Goal: Transaction & Acquisition: Purchase product/service

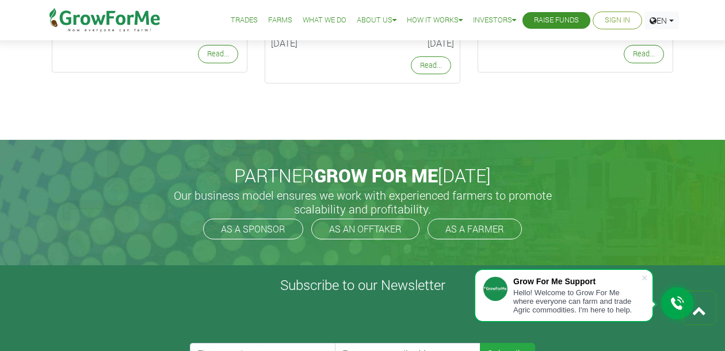
scroll to position [1503, 0]
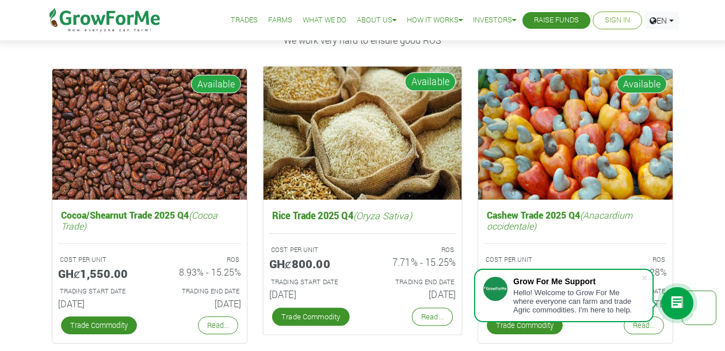
click at [426, 82] on span "Available" at bounding box center [429, 81] width 51 height 19
click at [387, 178] on img at bounding box center [362, 133] width 198 height 133
click at [314, 322] on link "Trade Commodity" at bounding box center [311, 317] width 78 height 18
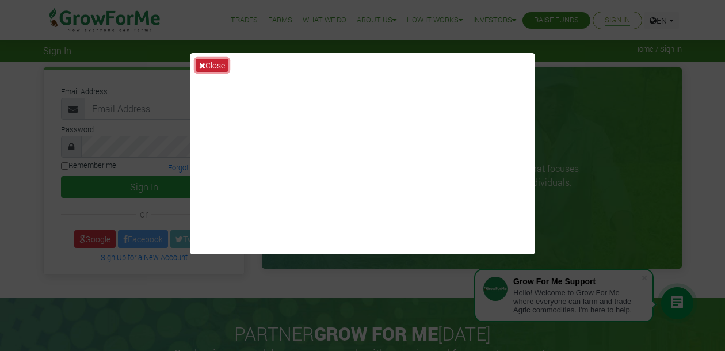
click at [212, 62] on button "Close" at bounding box center [212, 65] width 33 height 13
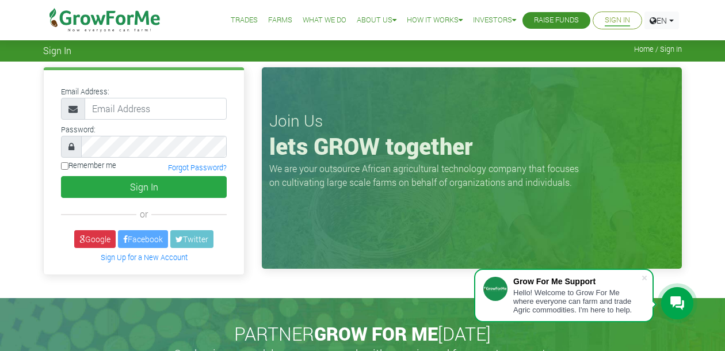
click at [232, 19] on link "Trades" at bounding box center [244, 20] width 27 height 12
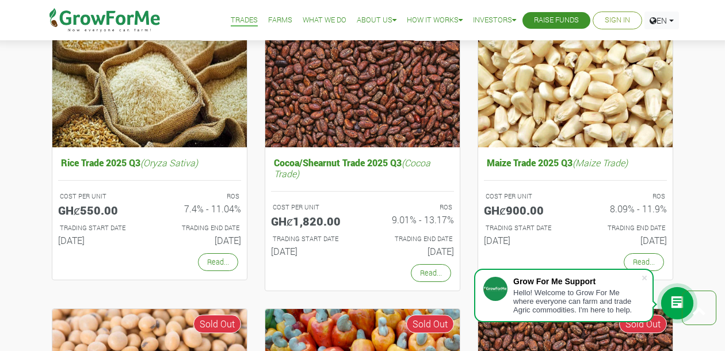
scroll to position [735, 0]
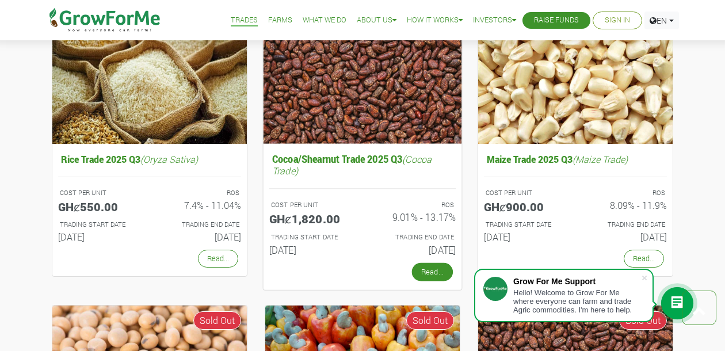
click at [431, 267] on link "Read..." at bounding box center [432, 272] width 41 height 18
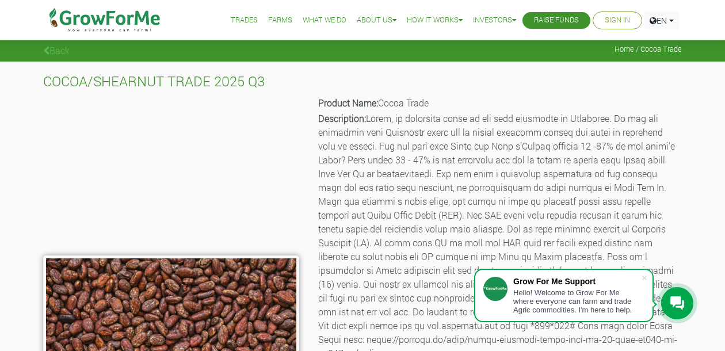
drag, startPoint x: 43, startPoint y: 47, endPoint x: 45, endPoint y: 54, distance: 7.5
click at [43, 47] on div "Back Home / Cocoa Trade" at bounding box center [363, 49] width 656 height 13
click at [48, 48] on icon at bounding box center [46, 50] width 6 height 9
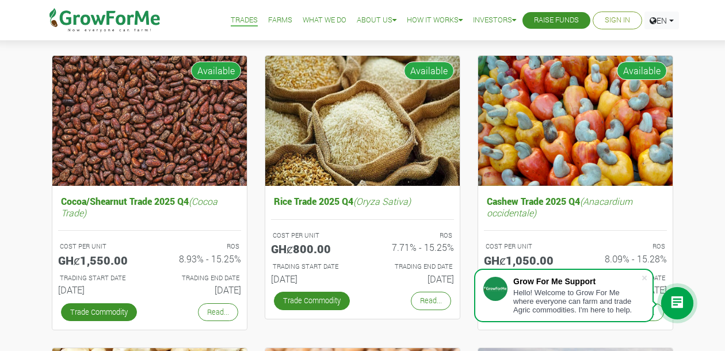
scroll to position [113, 0]
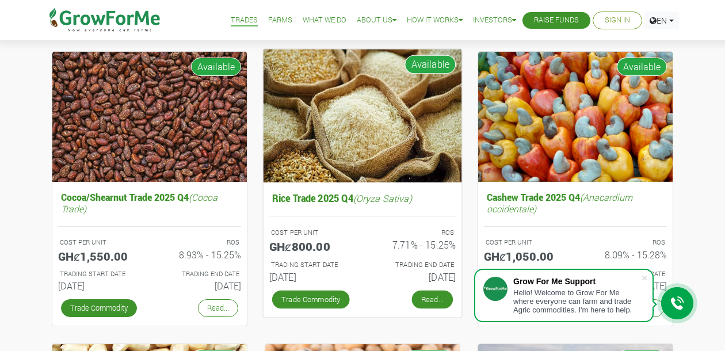
click at [426, 301] on link "Read..." at bounding box center [432, 299] width 41 height 18
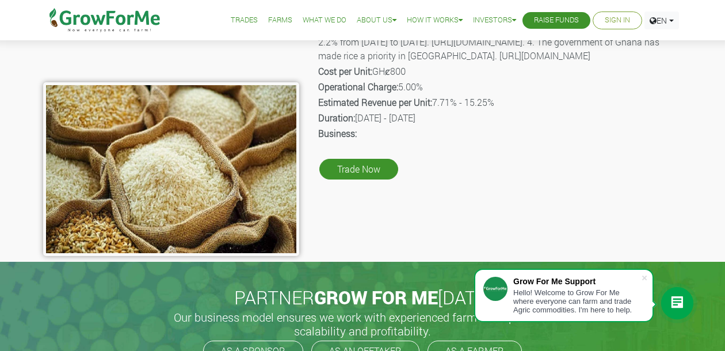
scroll to position [156, 0]
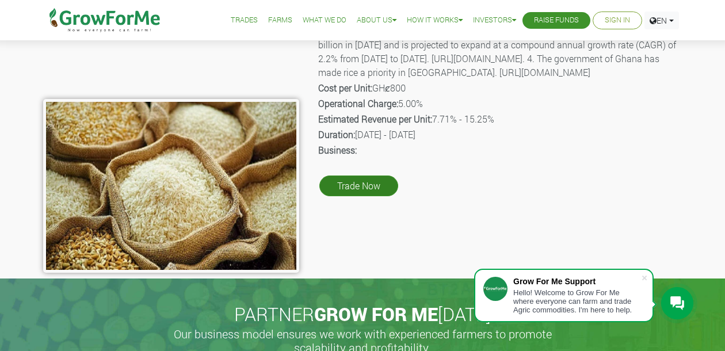
click at [360, 196] on link "Trade Now" at bounding box center [358, 185] width 79 height 21
